Goal: Check status: Check status

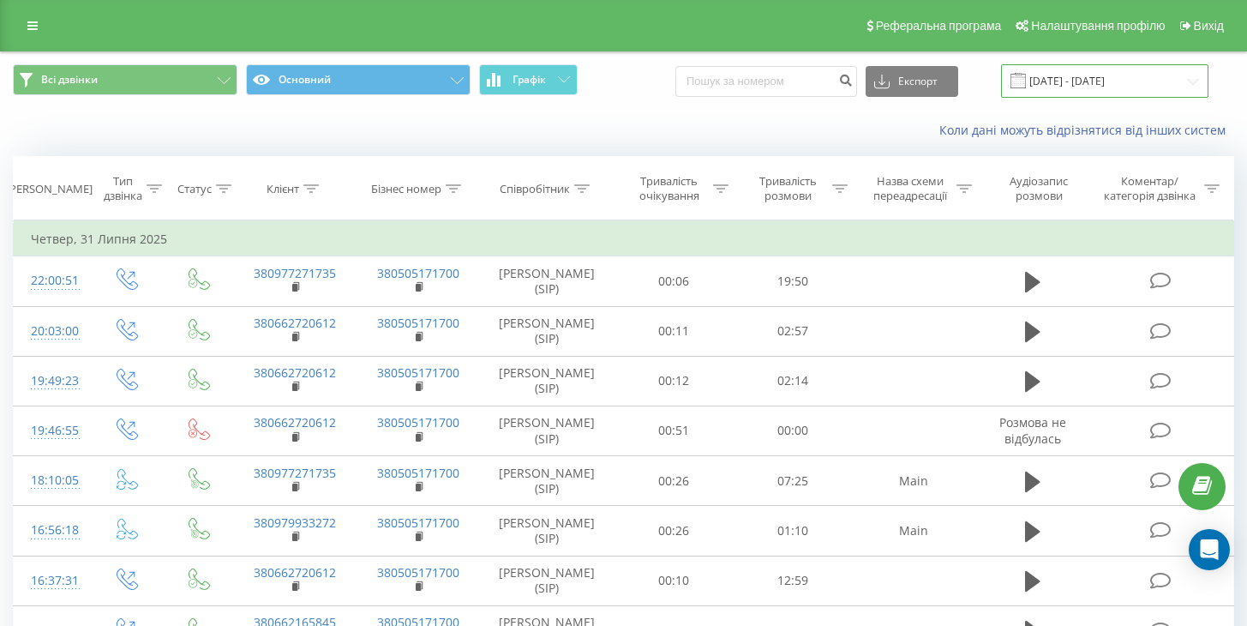
click at [1101, 77] on input "[DATE] - [DATE]" at bounding box center [1104, 80] width 207 height 33
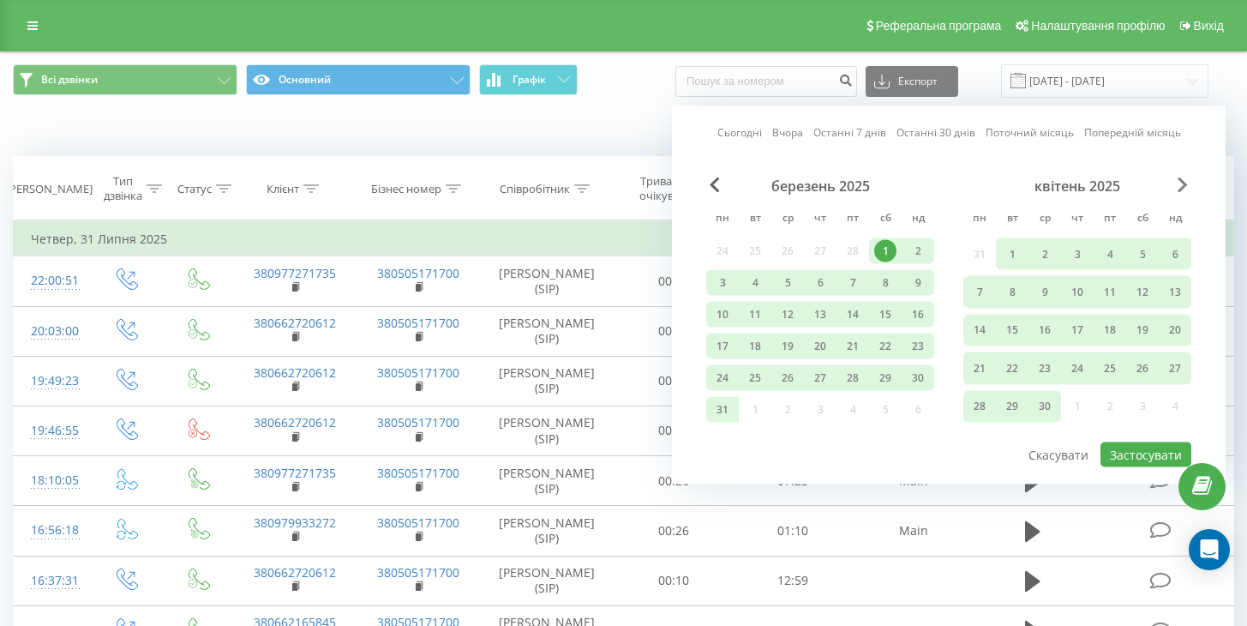
click at [1181, 181] on span "Next Month" at bounding box center [1182, 184] width 10 height 15
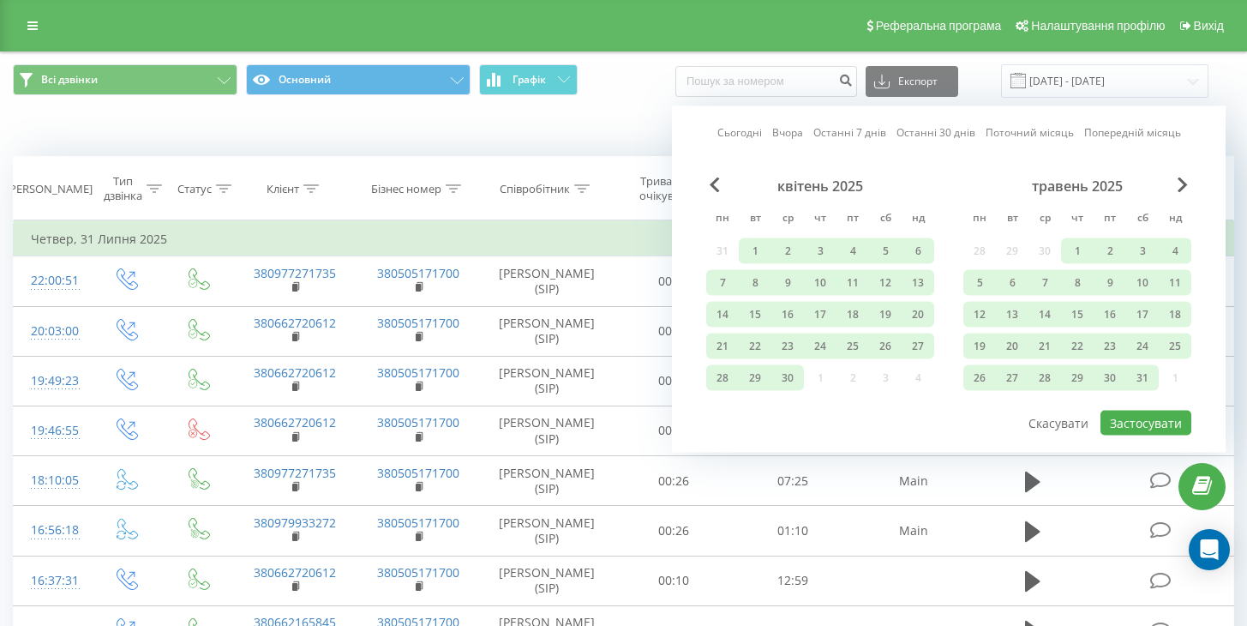
click at [1176, 181] on div "травень 2025" at bounding box center [1077, 185] width 228 height 17
click at [1179, 183] on span "Next Month" at bounding box center [1182, 184] width 10 height 15
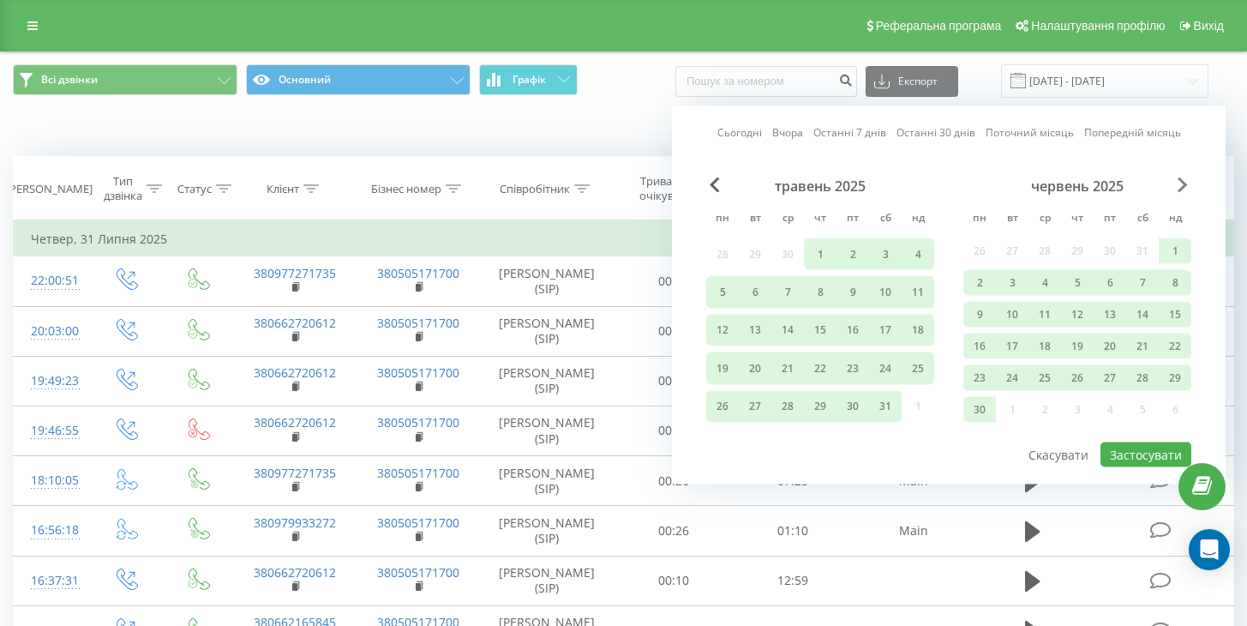
click at [1179, 183] on span "Next Month" at bounding box center [1182, 184] width 10 height 15
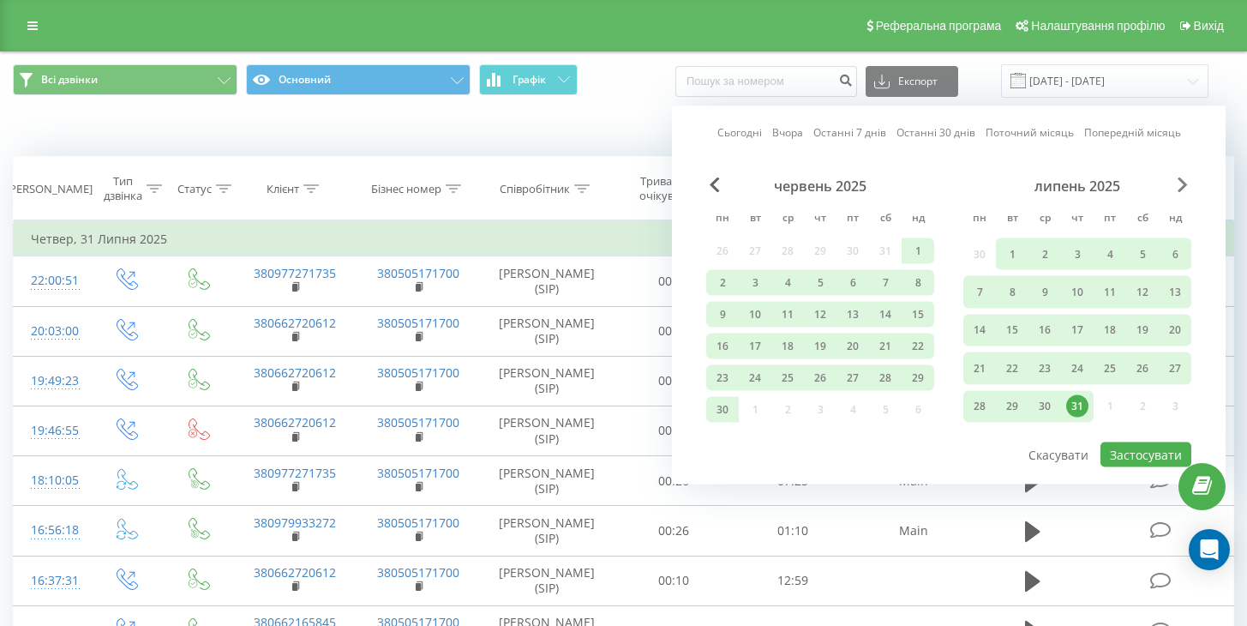
click at [1179, 183] on span "Next Month" at bounding box center [1182, 184] width 10 height 15
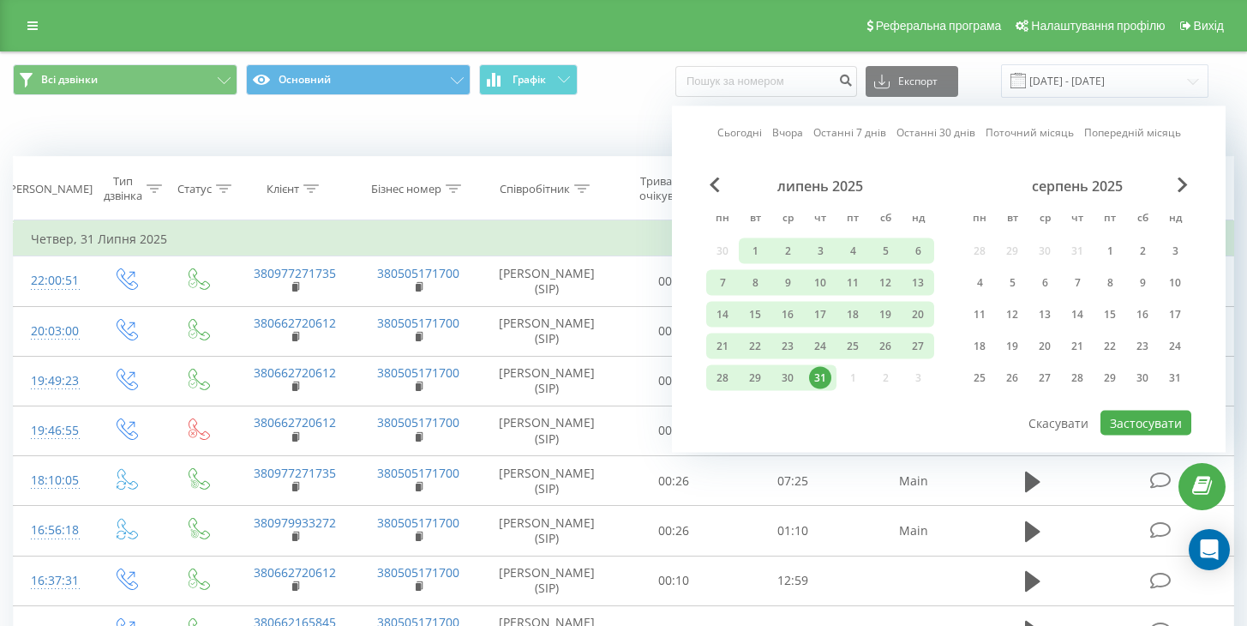
click at [817, 374] on div "31" at bounding box center [820, 378] width 22 height 22
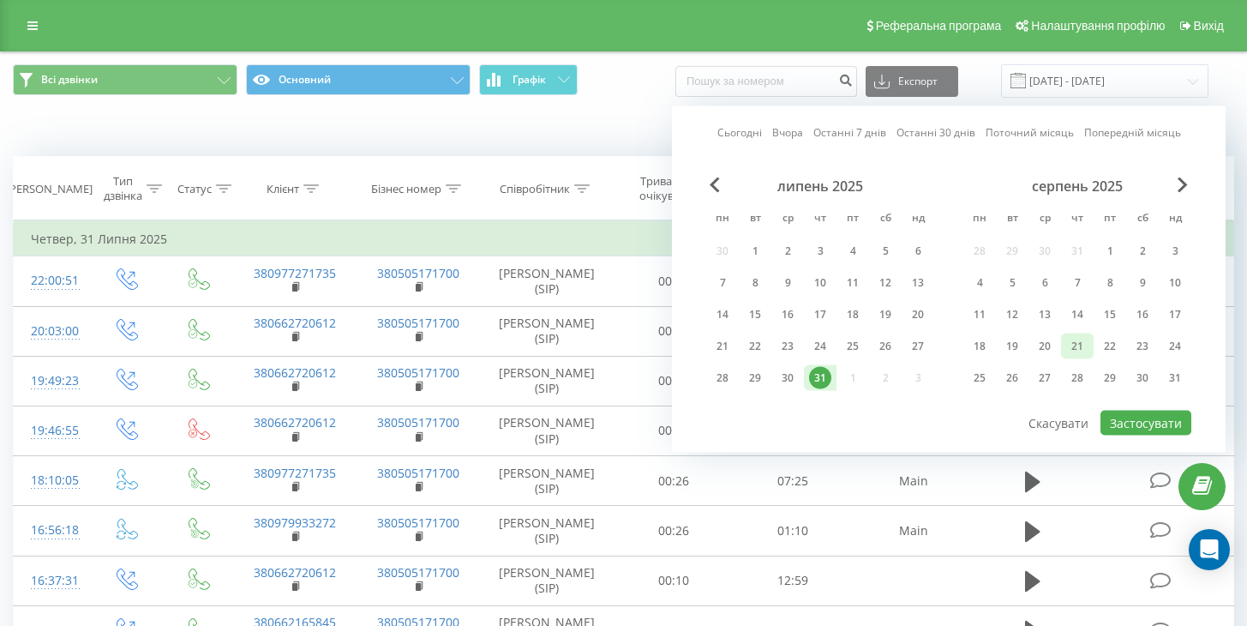
click at [1072, 347] on div "21" at bounding box center [1077, 346] width 22 height 22
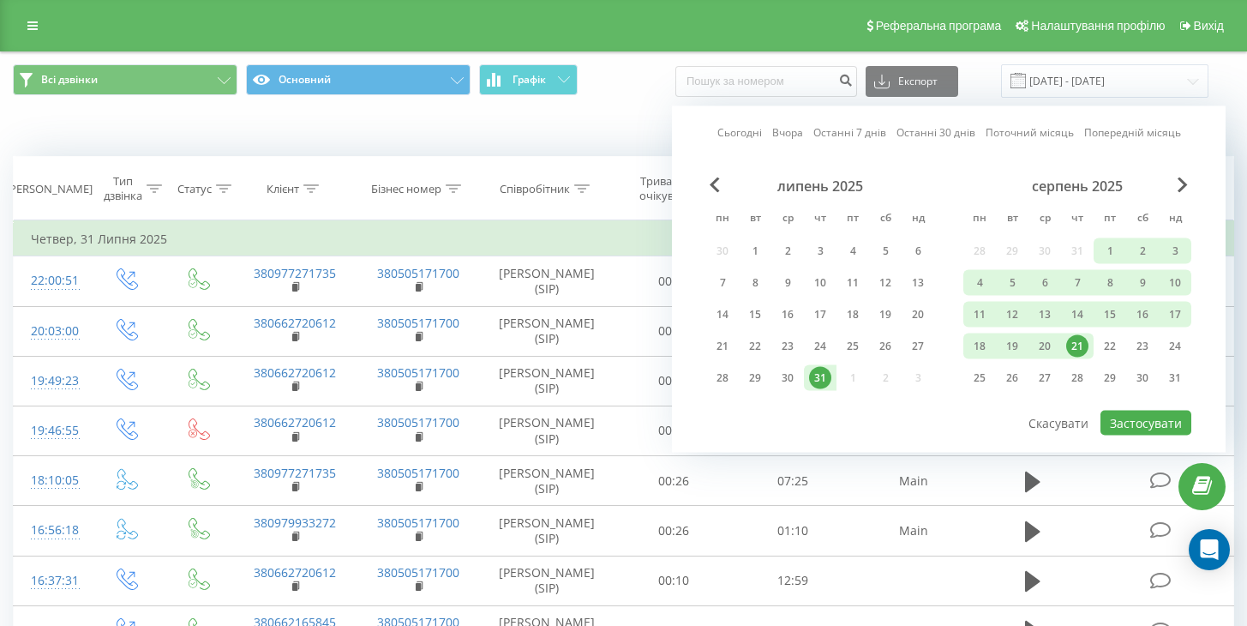
click at [1079, 347] on div "21" at bounding box center [1077, 346] width 22 height 22
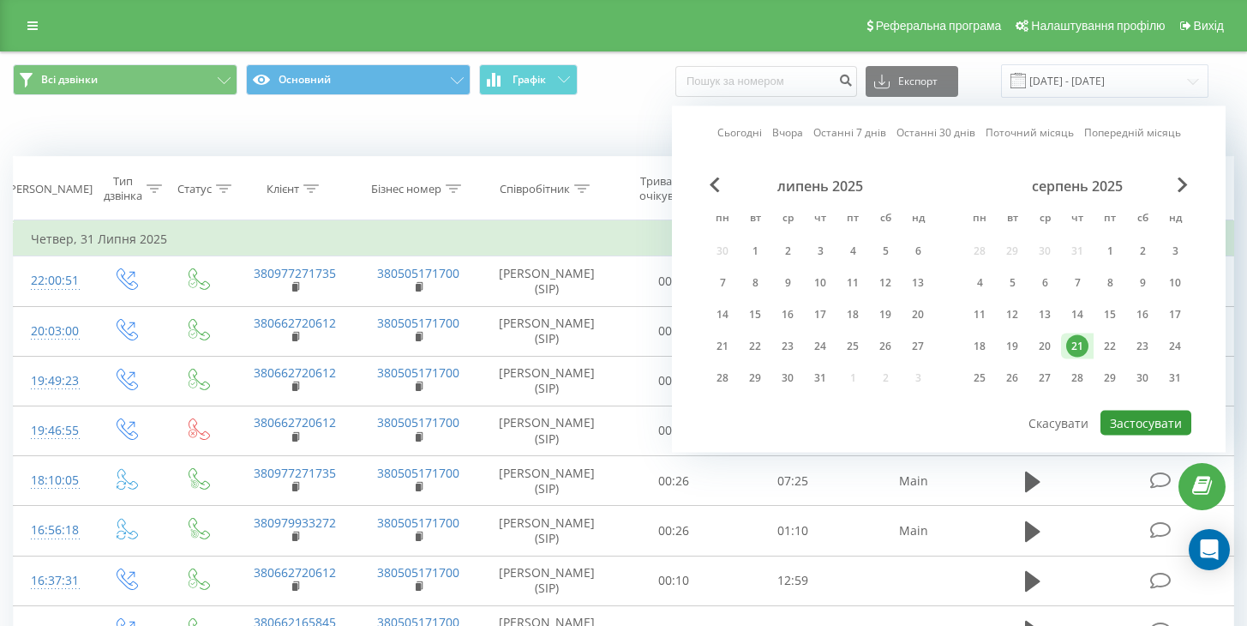
click at [1135, 421] on button "Застосувати" at bounding box center [1145, 422] width 91 height 25
type input "[DATE] - [DATE]"
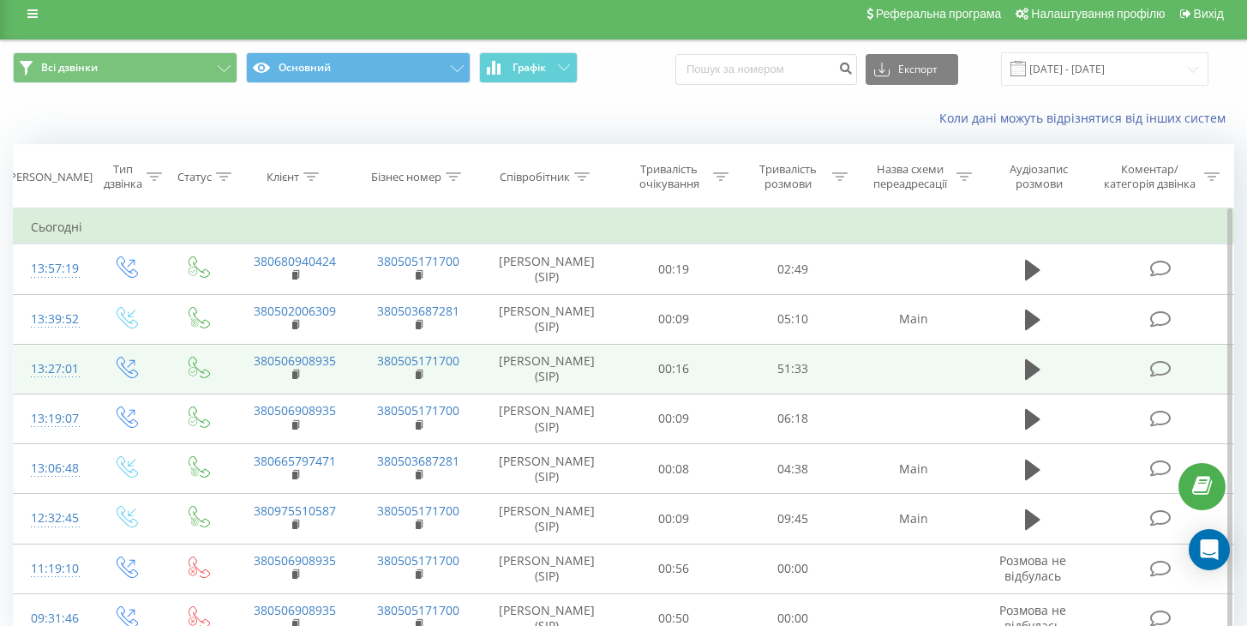
scroll to position [16, 0]
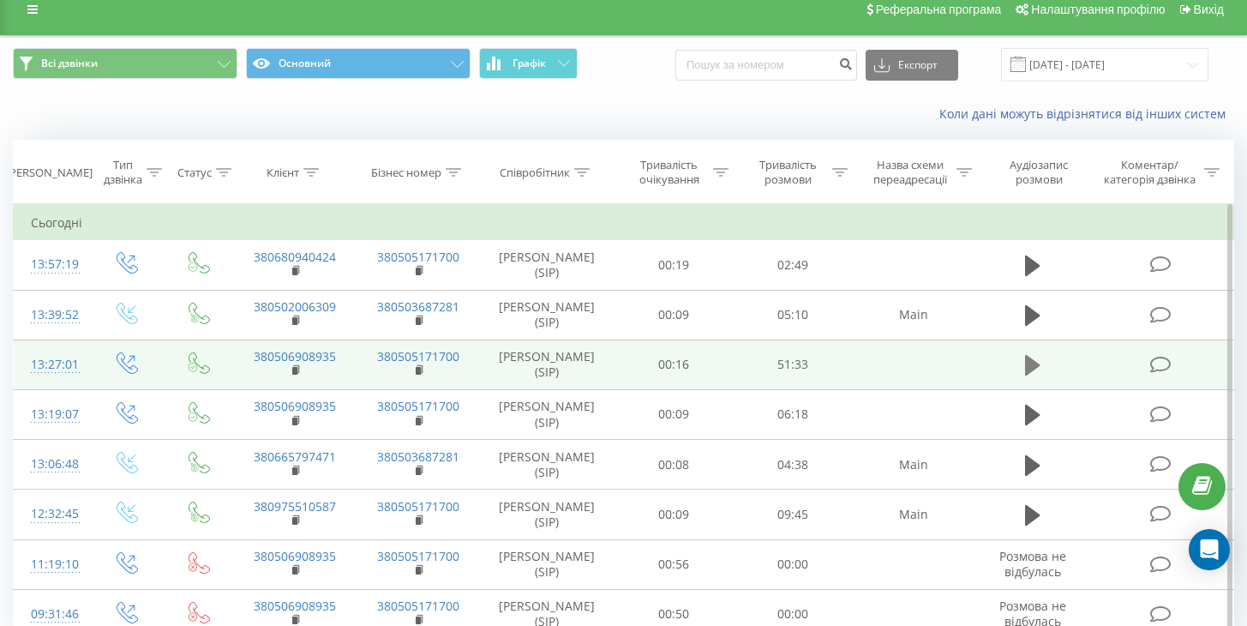
click at [1040, 363] on icon at bounding box center [1032, 365] width 15 height 24
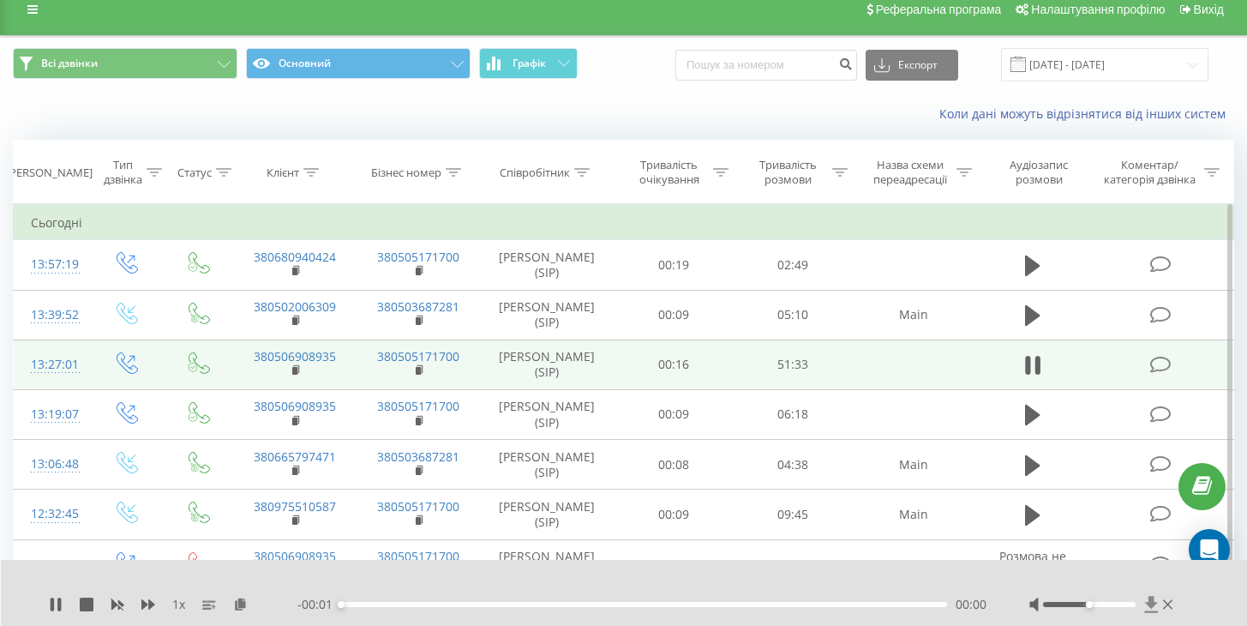
click at [1153, 603] on icon at bounding box center [1150, 604] width 13 height 16
click at [1152, 600] on icon at bounding box center [1150, 604] width 13 height 16
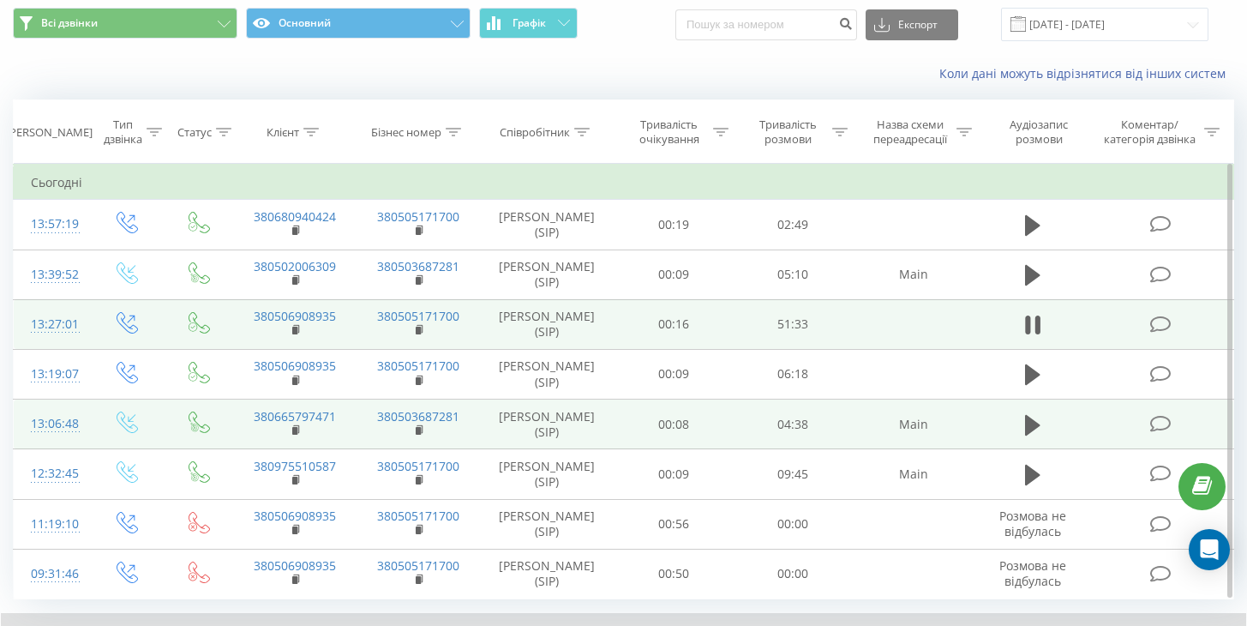
scroll to position [63, 0]
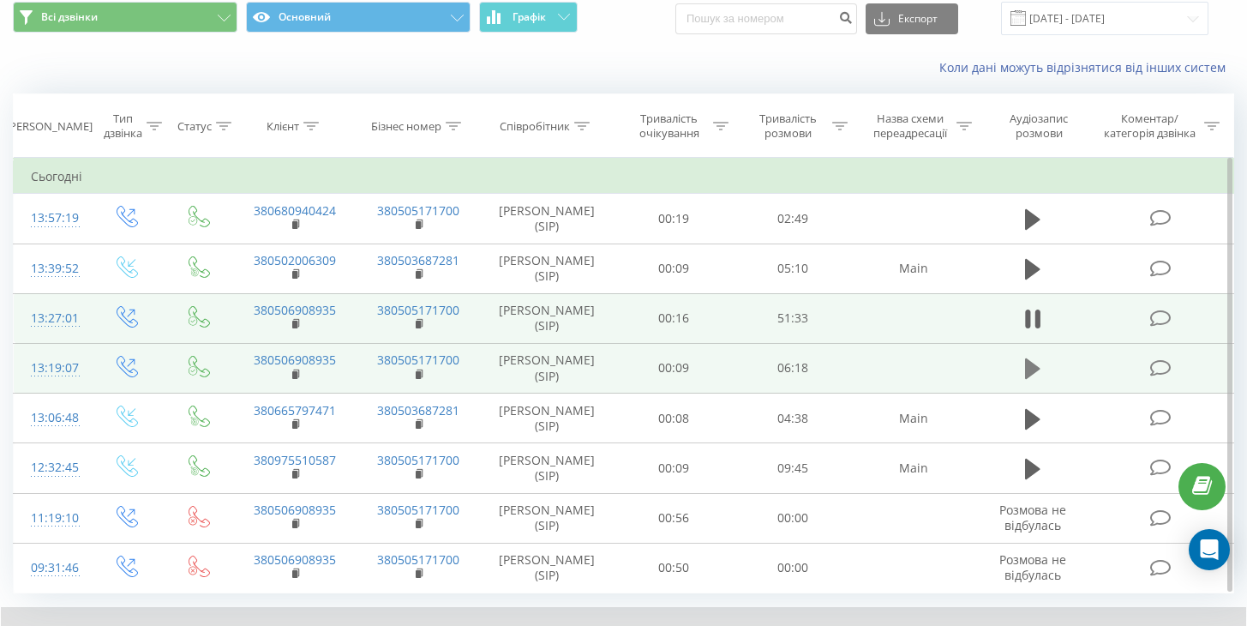
click at [1028, 367] on icon at bounding box center [1032, 368] width 15 height 21
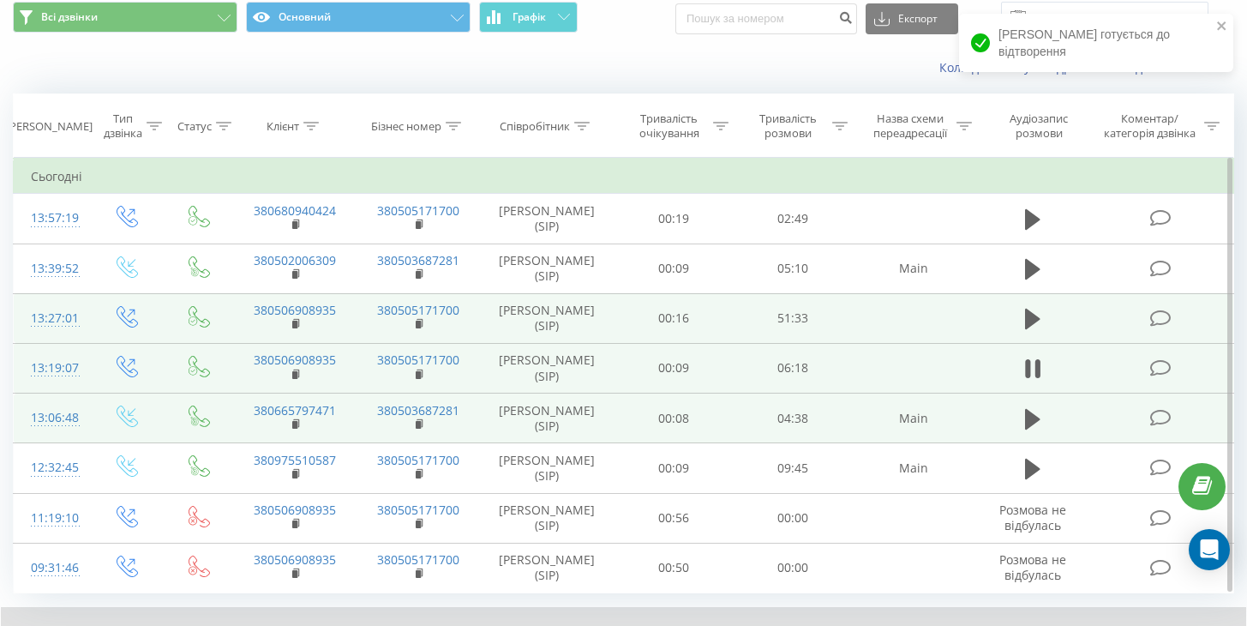
scroll to position [160, 0]
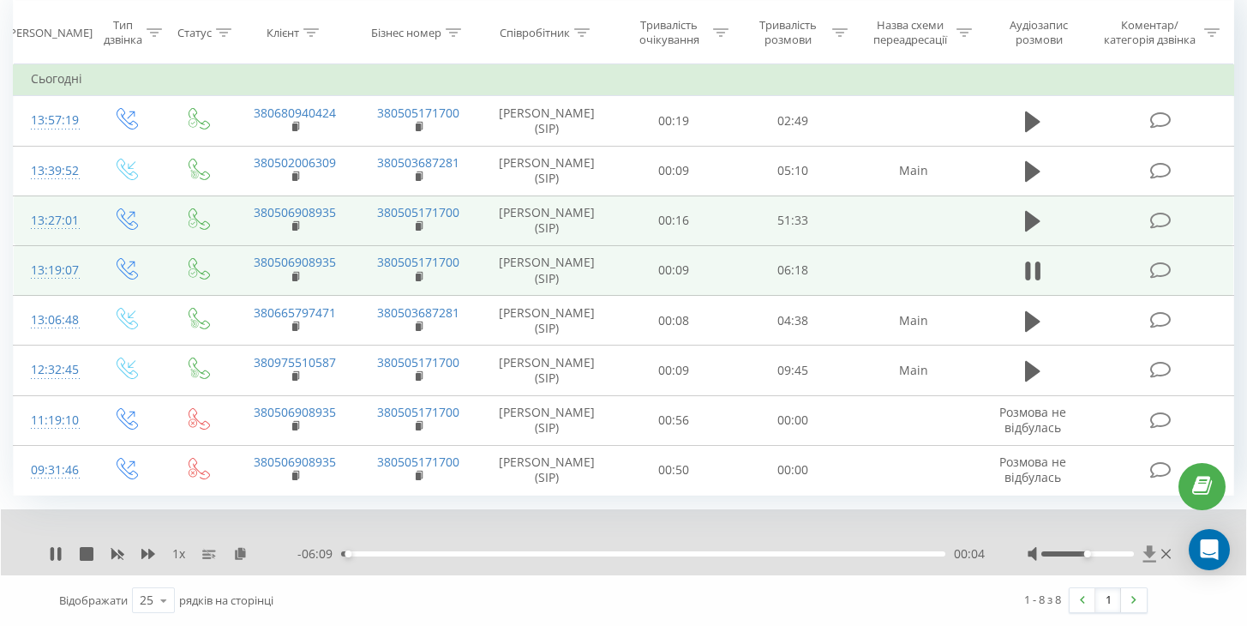
click at [1147, 552] on icon at bounding box center [1148, 553] width 13 height 16
